Goal: Task Accomplishment & Management: Use online tool/utility

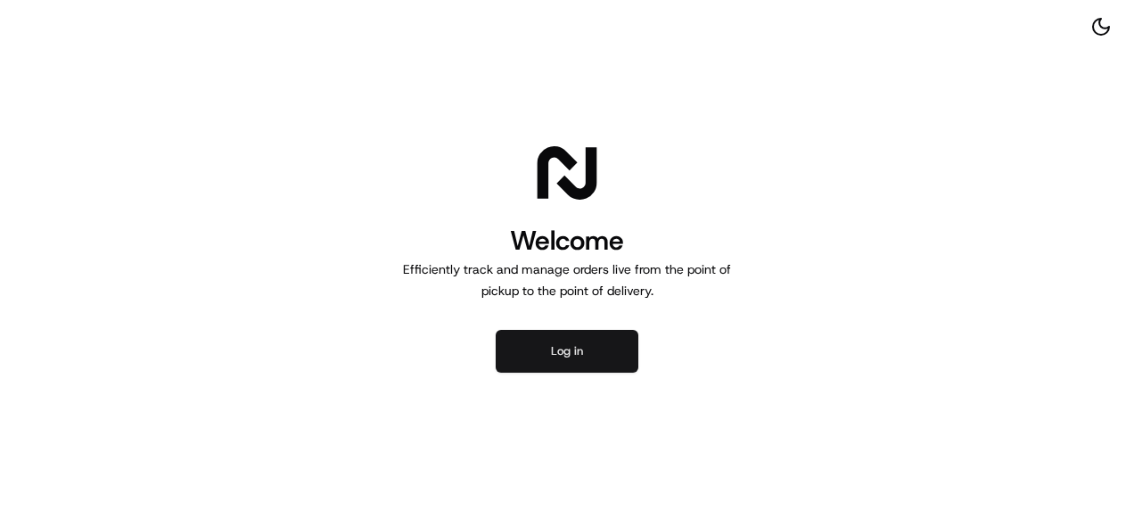
click at [607, 353] on button "Log in" at bounding box center [567, 351] width 143 height 43
